Goal: Information Seeking & Learning: Understand process/instructions

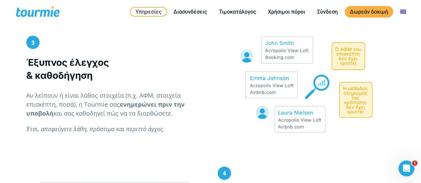
scroll to position [617, 0]
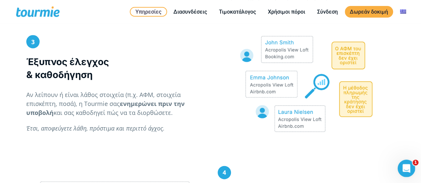
click at [403, 170] on icon "Open Intercom Messenger" at bounding box center [405, 167] width 11 height 11
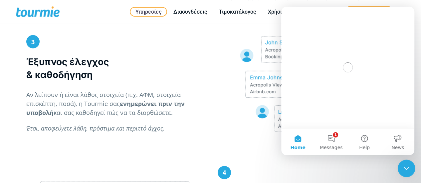
scroll to position [0, 0]
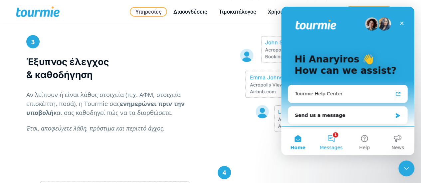
click at [335, 138] on button "1 Messages" at bounding box center [330, 142] width 33 height 27
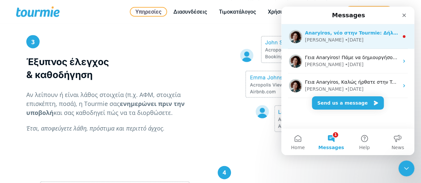
click at [297, 36] on img "Intercom messenger" at bounding box center [295, 36] width 13 height 13
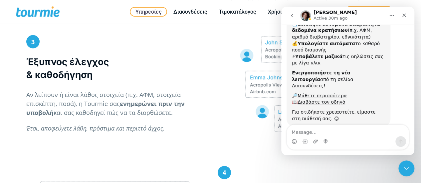
scroll to position [76, 0]
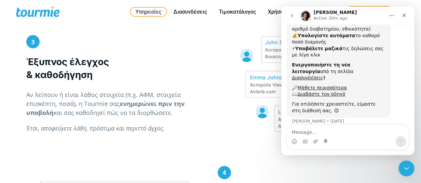
click at [394, 19] on button "Home" at bounding box center [391, 15] width 13 height 13
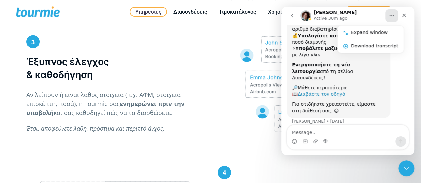
click at [332, 91] on link "Διαβάστε τον οδηγό" at bounding box center [321, 93] width 48 height 5
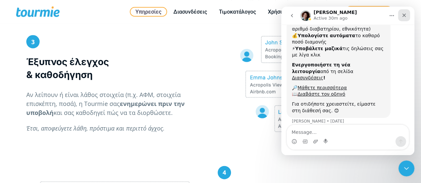
click at [406, 13] on icon "Close" at bounding box center [403, 15] width 5 height 5
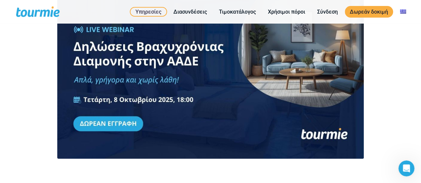
scroll to position [965, 0]
